Goal: Task Accomplishment & Management: Manage account settings

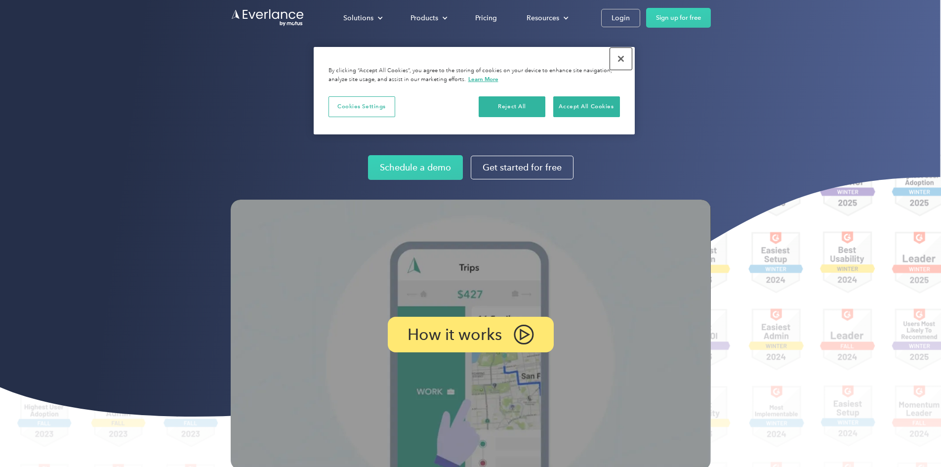
click at [620, 56] on button "Close" at bounding box center [621, 59] width 22 height 22
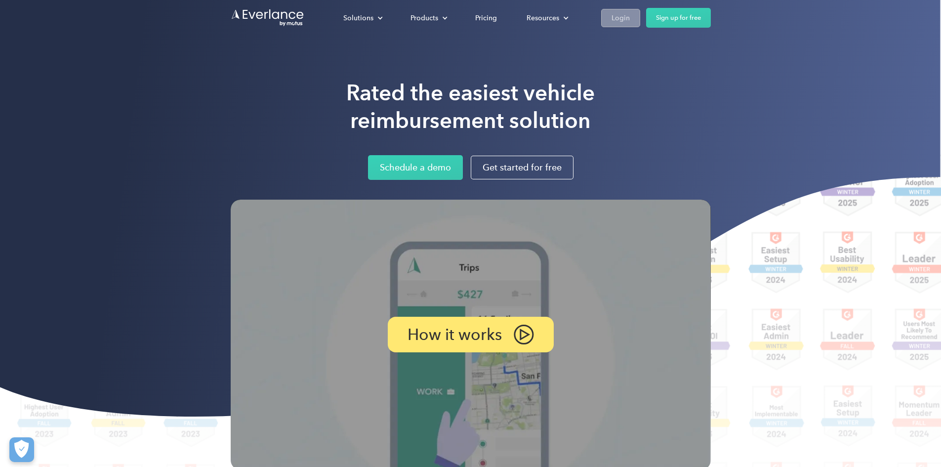
click at [630, 20] on div "Login" at bounding box center [620, 18] width 18 height 12
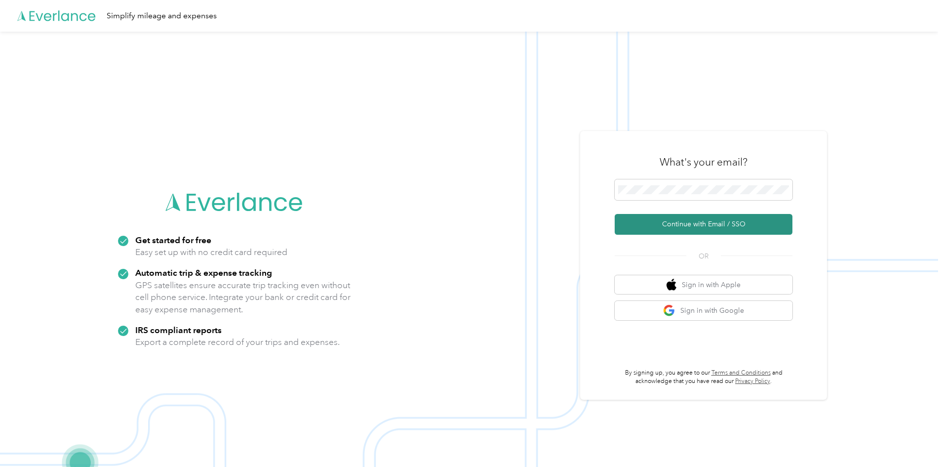
click at [718, 220] on button "Continue with Email / SSO" at bounding box center [704, 224] width 178 height 21
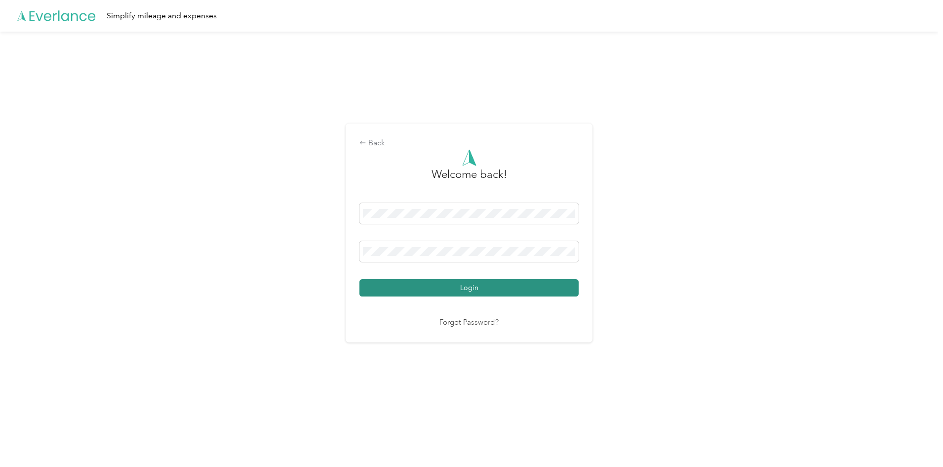
click at [487, 288] on button "Login" at bounding box center [468, 287] width 219 height 17
